Goal: Task Accomplishment & Management: Manage account settings

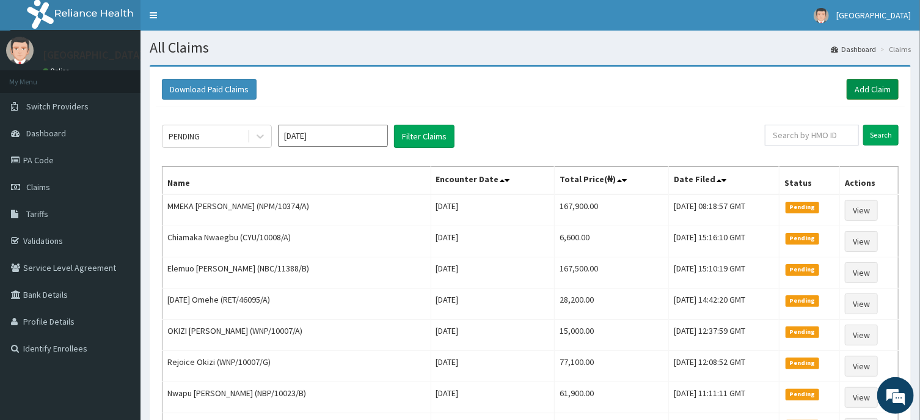
click at [870, 84] on link "Add Claim" at bounding box center [872, 89] width 52 height 21
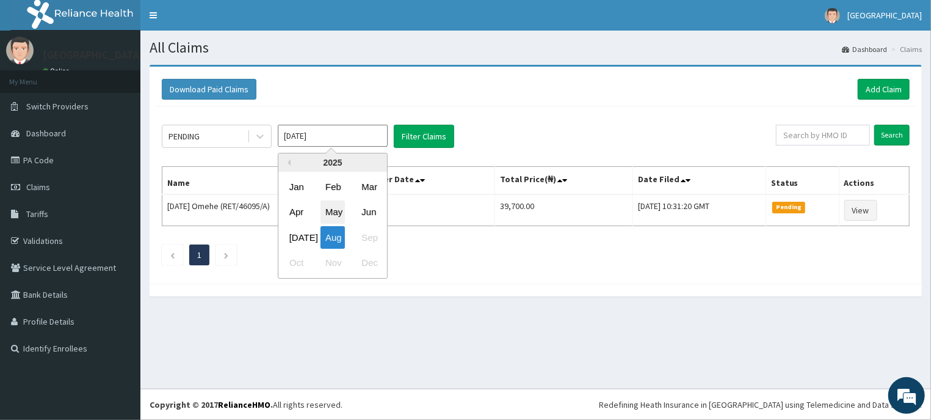
click at [333, 206] on div "May" at bounding box center [333, 212] width 24 height 23
type input "[DATE]"
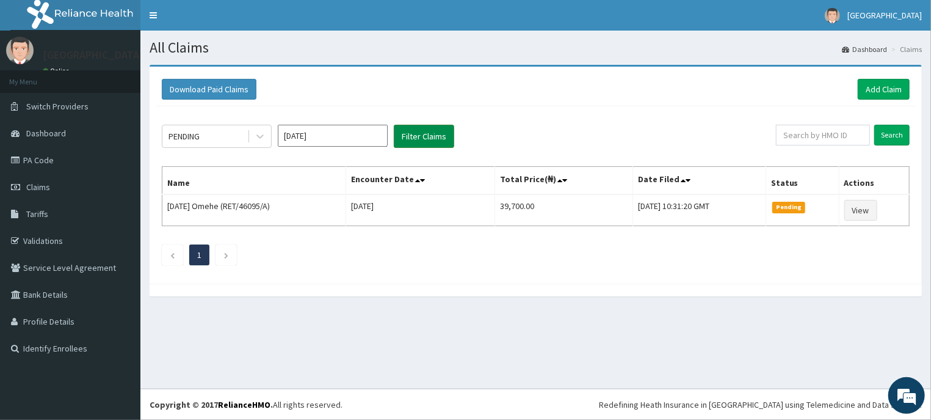
click at [420, 132] on button "Filter Claims" at bounding box center [424, 136] width 60 height 23
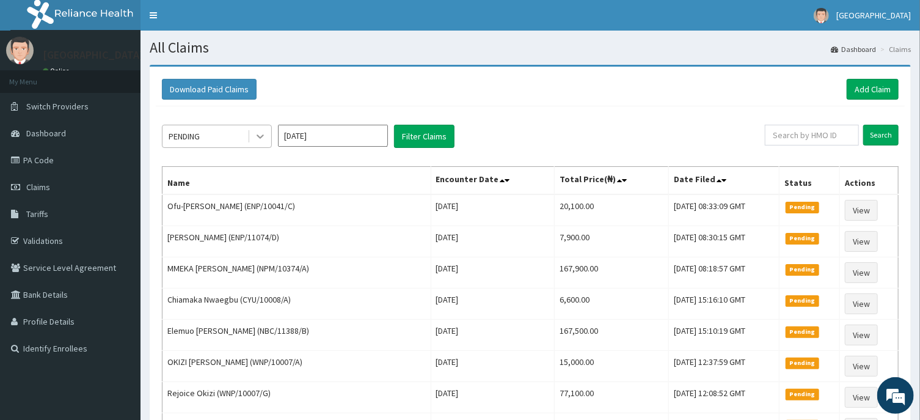
click at [261, 138] on icon at bounding box center [260, 137] width 7 height 4
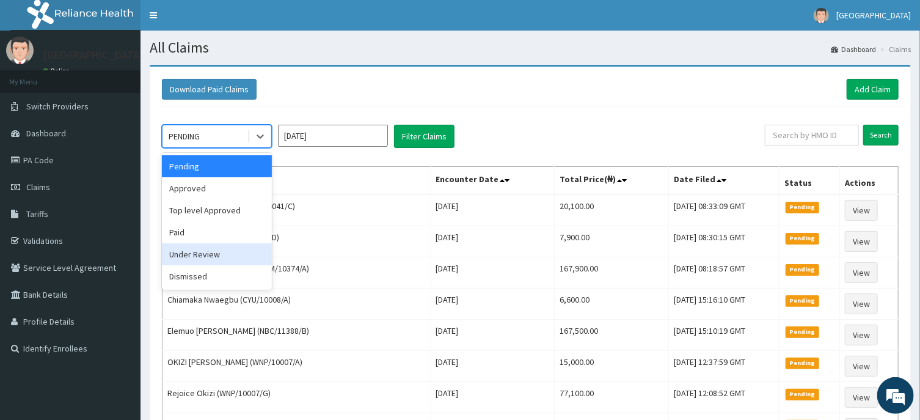
click at [222, 255] on div "Under Review" at bounding box center [217, 254] width 110 height 22
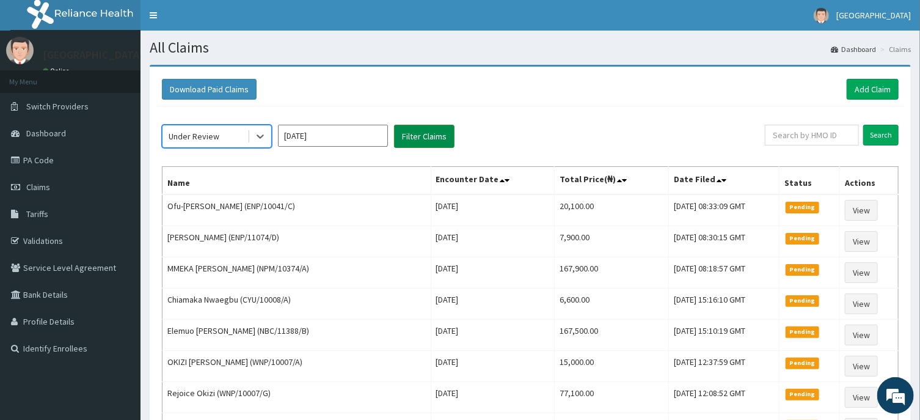
click at [426, 132] on button "Filter Claims" at bounding box center [424, 136] width 60 height 23
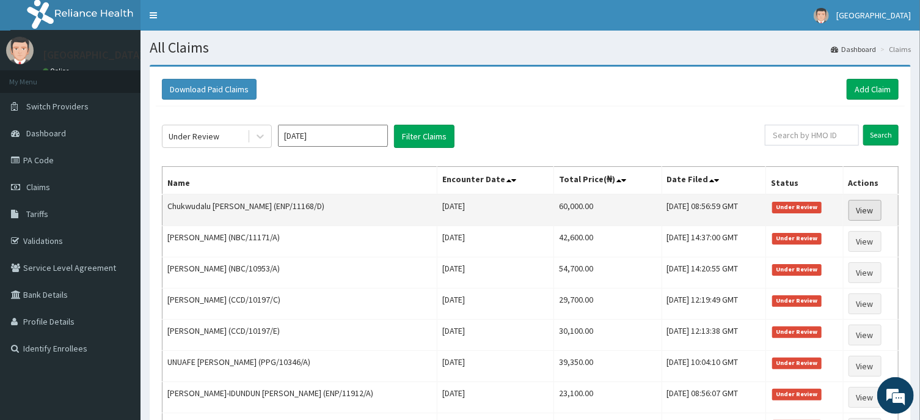
click at [865, 205] on link "View" at bounding box center [864, 210] width 33 height 21
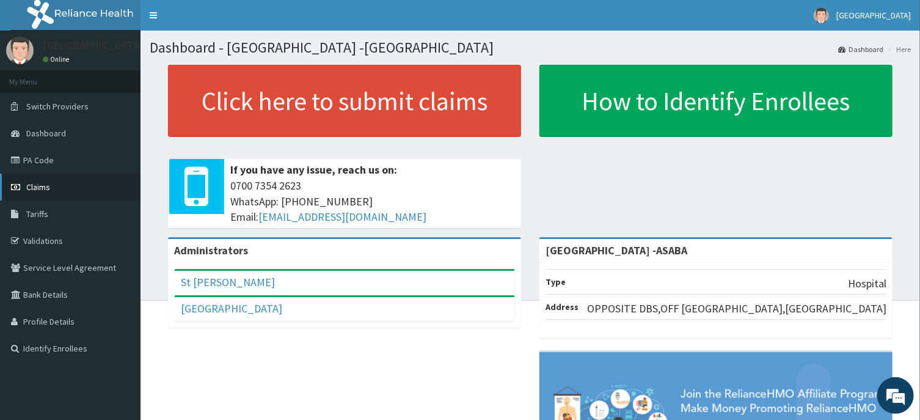
click at [37, 188] on span "Claims" at bounding box center [38, 186] width 24 height 11
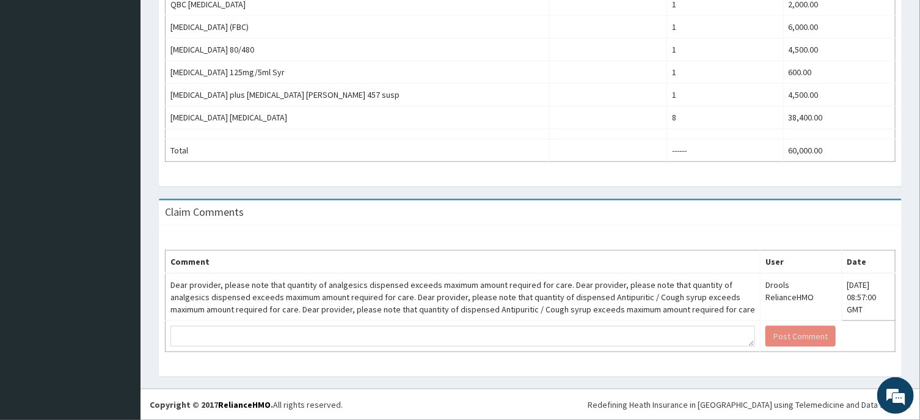
scroll to position [67, 0]
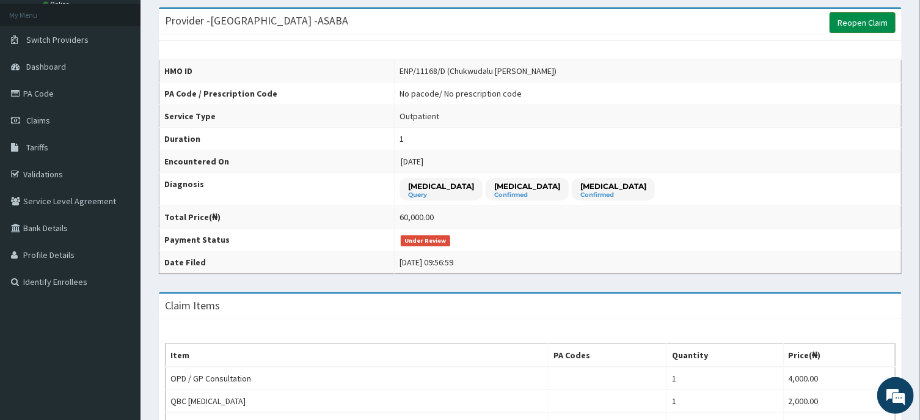
click at [853, 18] on link "Reopen Claim" at bounding box center [862, 22] width 66 height 21
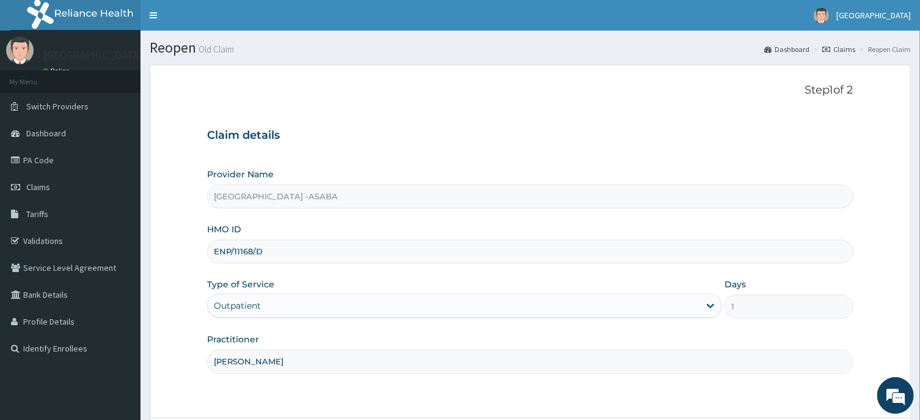
scroll to position [101, 0]
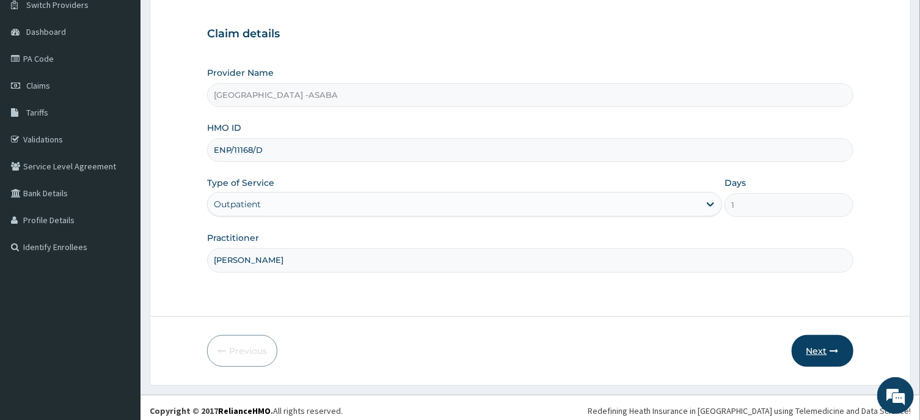
click at [815, 357] on button "Next" at bounding box center [822, 351] width 62 height 32
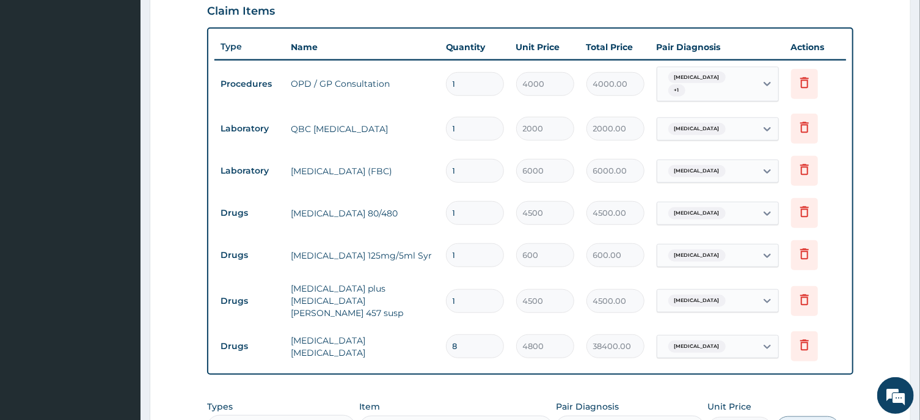
scroll to position [499, 0]
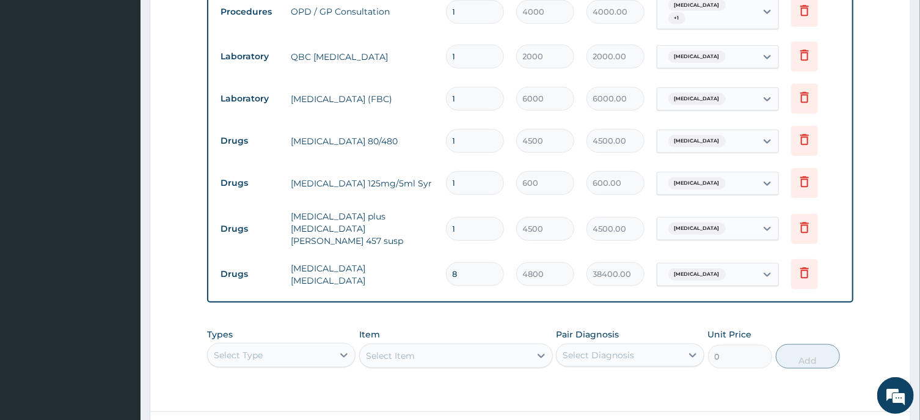
click at [469, 263] on input "8" at bounding box center [475, 274] width 58 height 24
type input "0.00"
type input "1"
type input "4800.00"
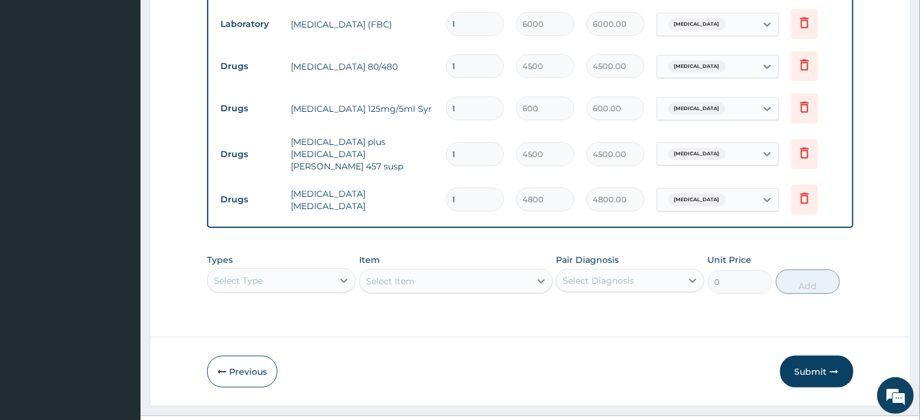
scroll to position [588, 0]
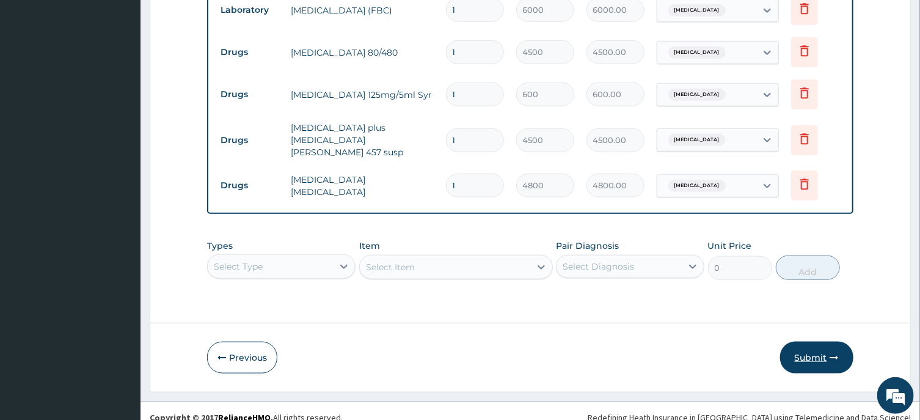
type input "1"
click at [817, 341] on button "Submit" at bounding box center [816, 357] width 73 height 32
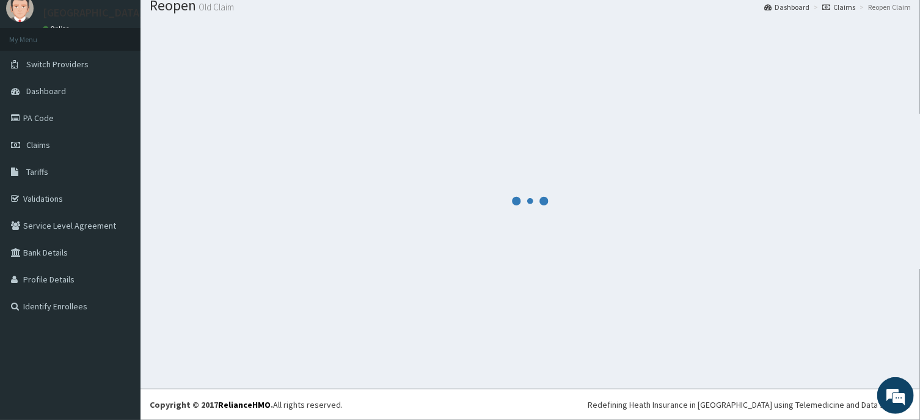
scroll to position [42, 0]
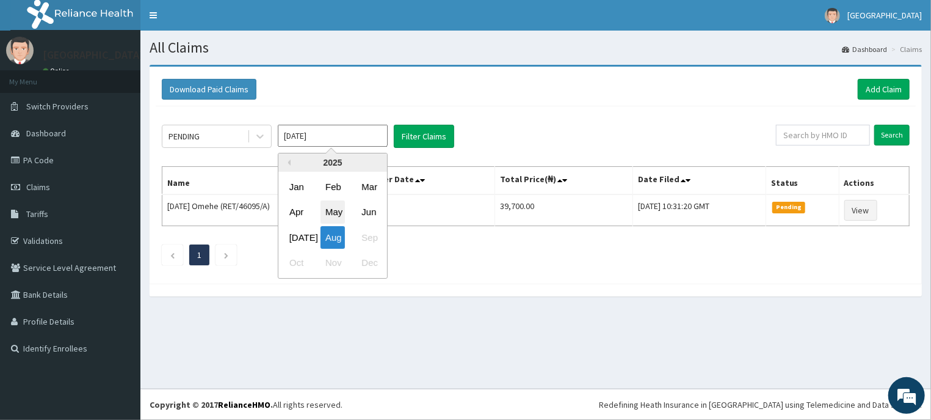
click at [334, 214] on div "May" at bounding box center [333, 212] width 24 height 23
type input "May 2025"
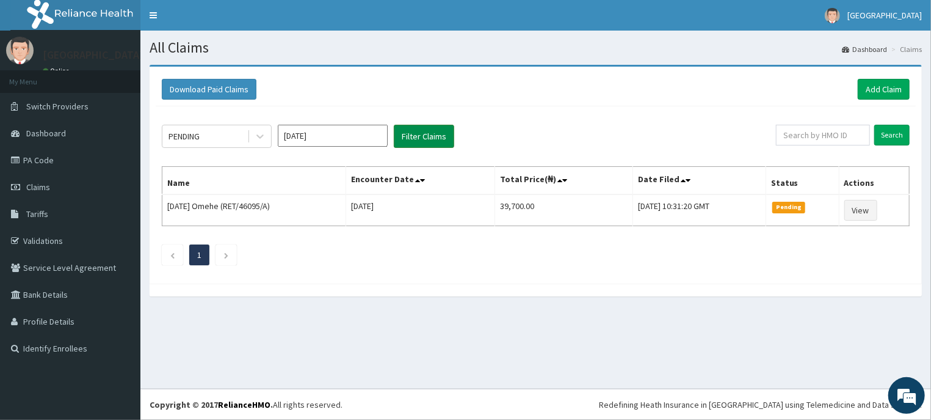
click at [418, 133] on button "Filter Claims" at bounding box center [424, 136] width 60 height 23
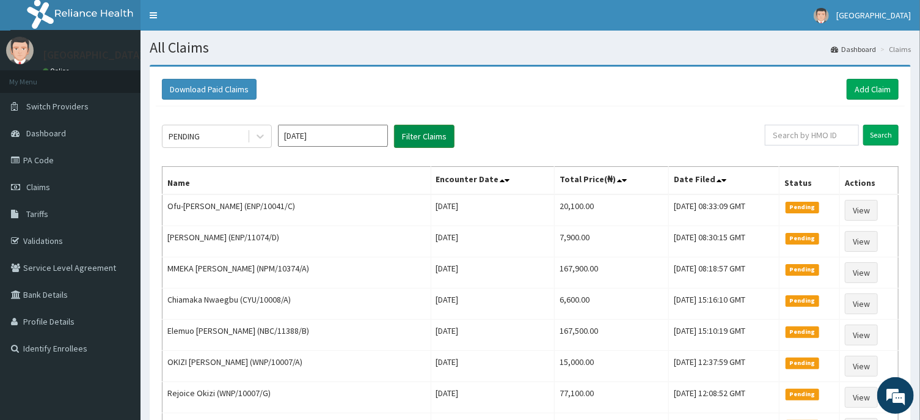
click at [418, 133] on button "Filter Claims" at bounding box center [424, 136] width 60 height 23
click at [225, 133] on div "PENDING" at bounding box center [204, 136] width 85 height 20
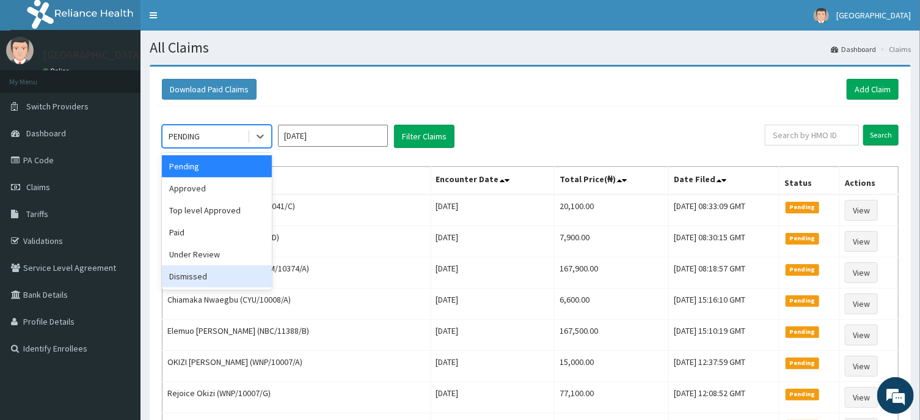
click at [215, 282] on div "Dismissed" at bounding box center [217, 276] width 110 height 22
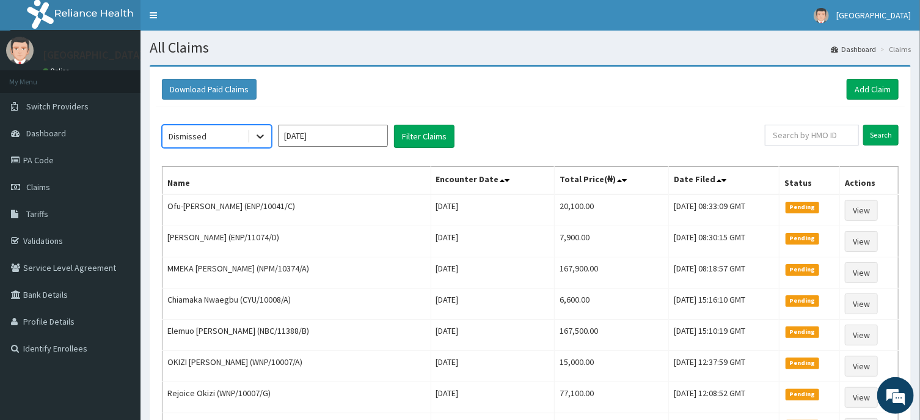
click at [258, 141] on icon at bounding box center [260, 136] width 12 height 12
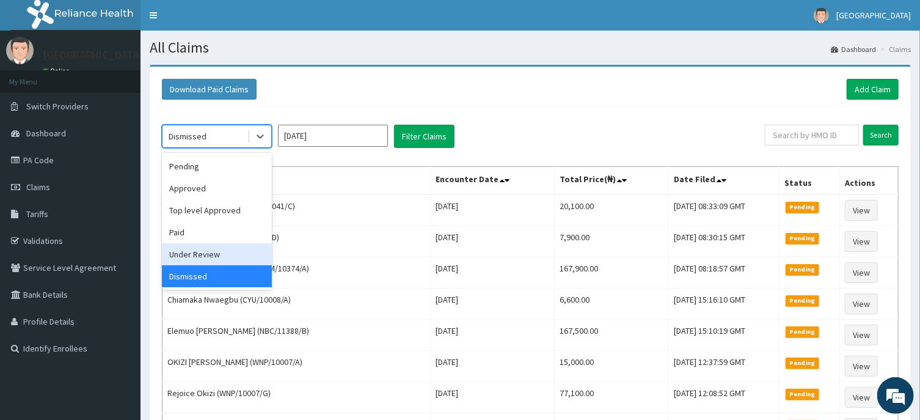
click at [229, 250] on div "Under Review" at bounding box center [217, 254] width 110 height 22
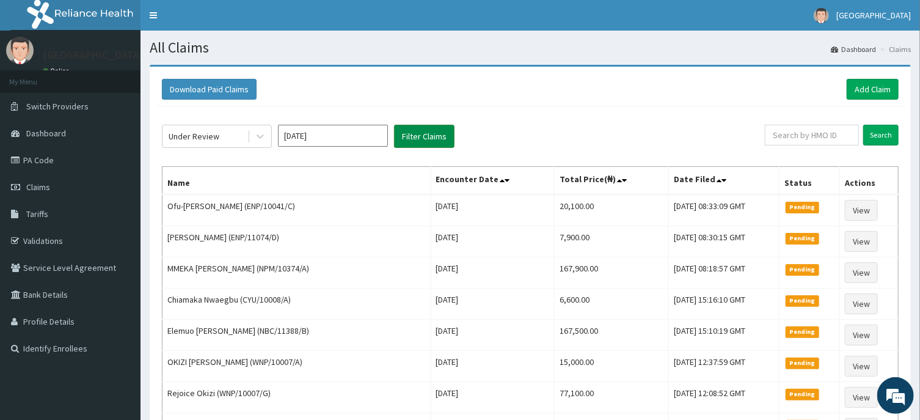
click at [418, 131] on button "Filter Claims" at bounding box center [424, 136] width 60 height 23
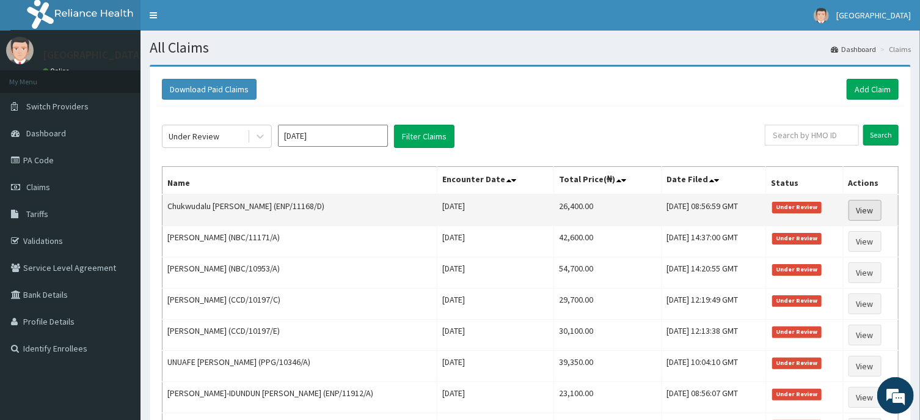
click at [864, 205] on link "View" at bounding box center [864, 210] width 33 height 21
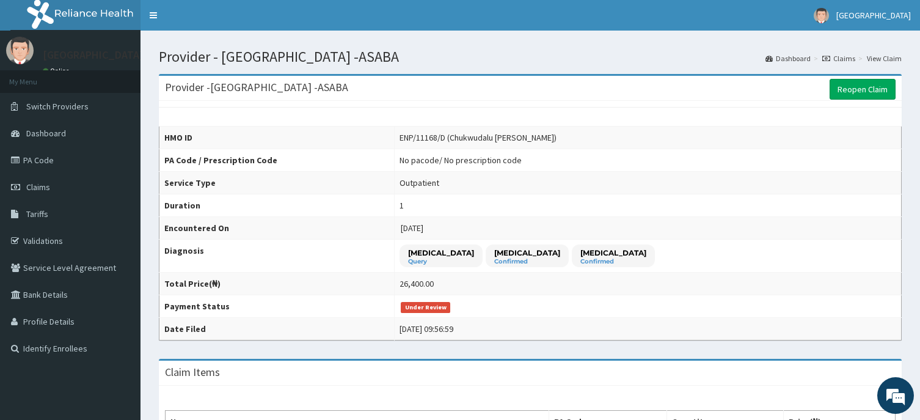
scroll to position [486, 0]
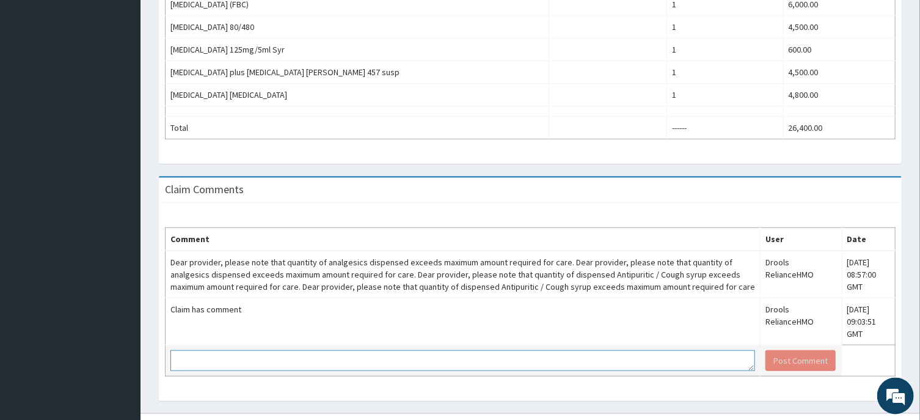
click at [589, 370] on textarea at bounding box center [462, 359] width 584 height 21
type textarea "KINDLY REVERT"
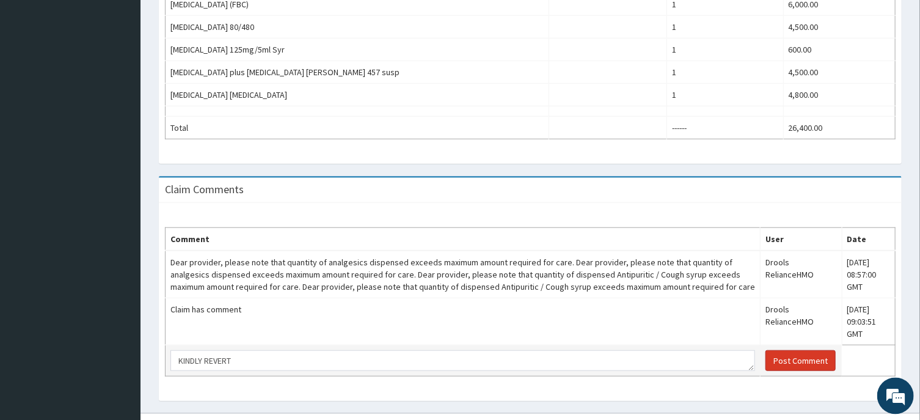
click at [801, 362] on button "Post Comment" at bounding box center [800, 359] width 70 height 21
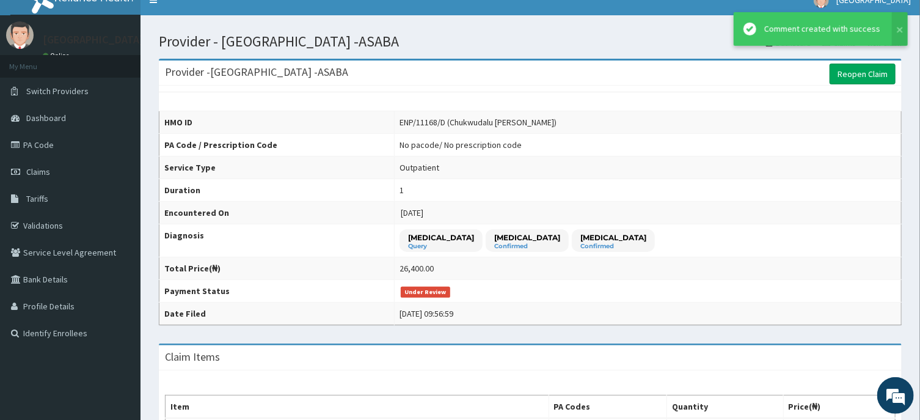
scroll to position [0, 0]
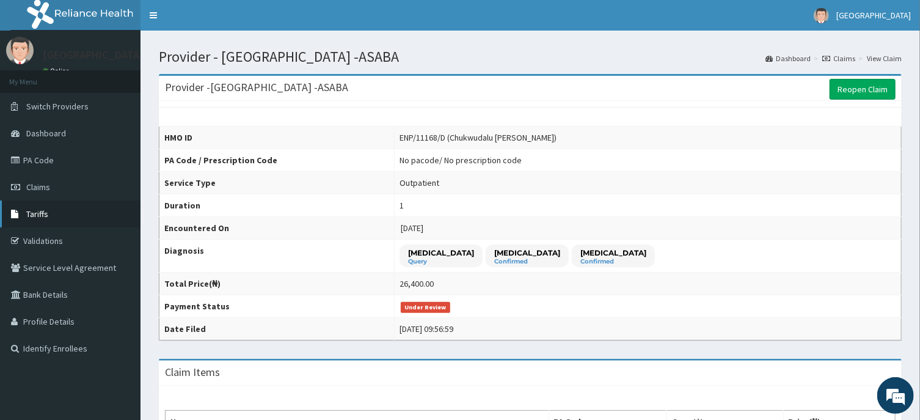
click at [46, 211] on span "Tariffs" at bounding box center [37, 213] width 22 height 11
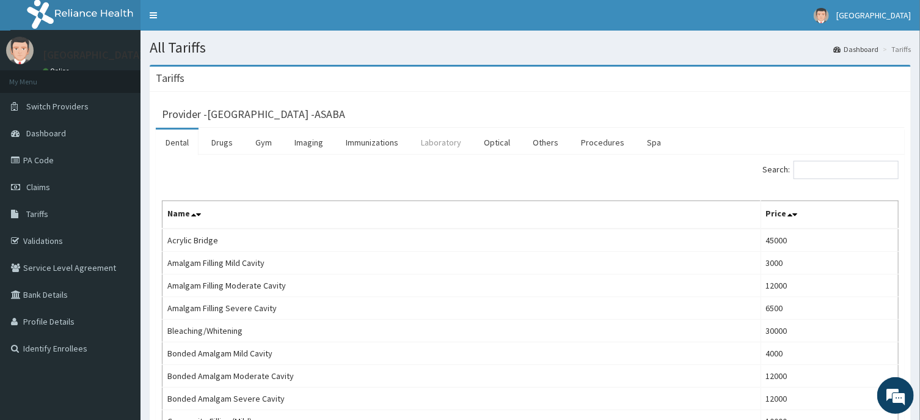
click at [456, 141] on link "Laboratory" at bounding box center [441, 142] width 60 height 26
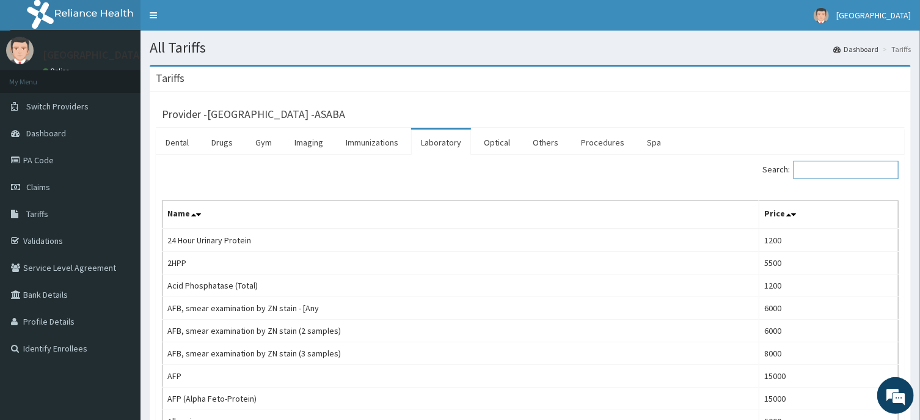
click at [854, 175] on input "Search:" at bounding box center [845, 170] width 105 height 18
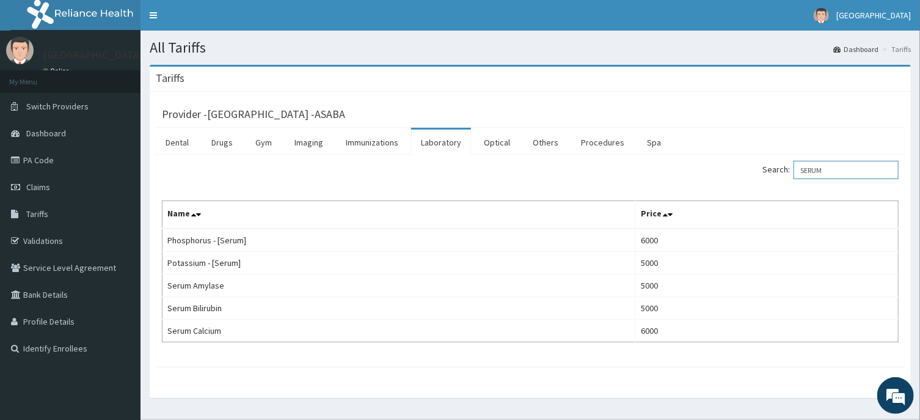
type input "SERUM"
